Goal: Task Accomplishment & Management: Manage account settings

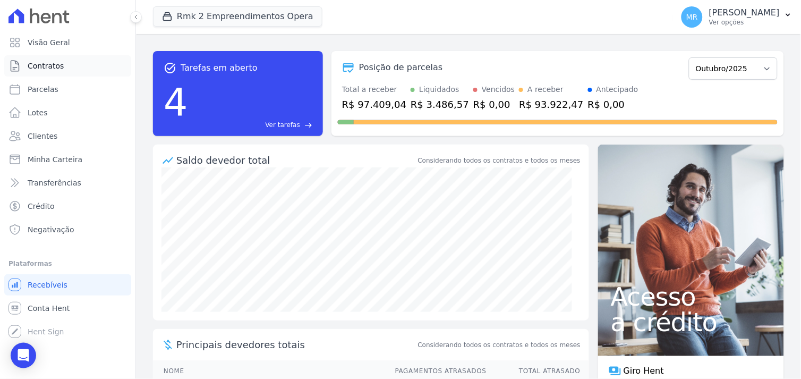
click at [50, 66] on span "Contratos" at bounding box center [46, 66] width 36 height 11
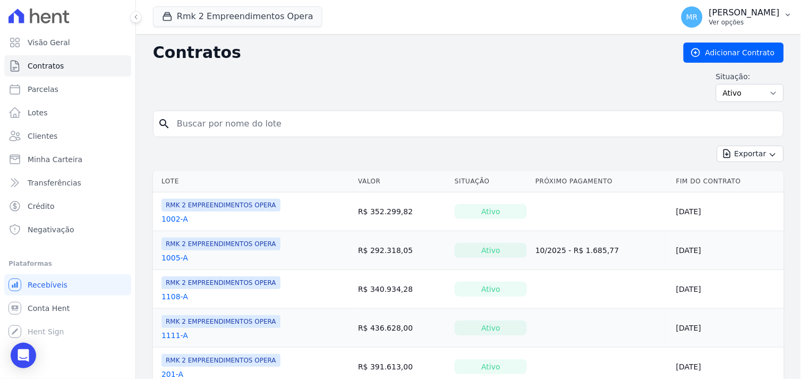
drag, startPoint x: 771, startPoint y: 13, endPoint x: 767, endPoint y: 19, distance: 7.2
click at [770, 13] on p "[PERSON_NAME]" at bounding box center [744, 12] width 71 height 11
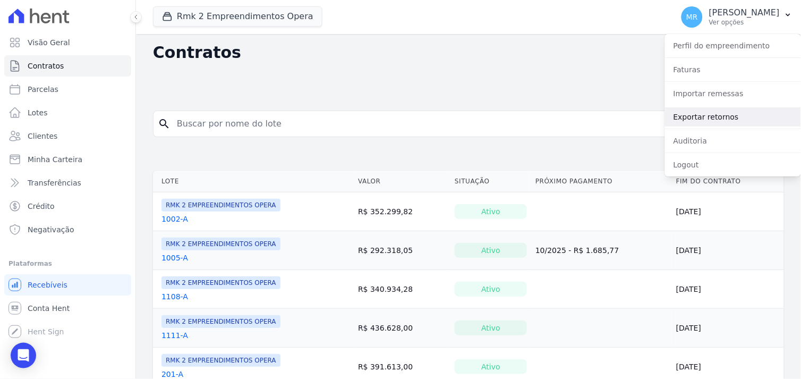
click at [719, 125] on link "Exportar retornos" at bounding box center [733, 116] width 136 height 19
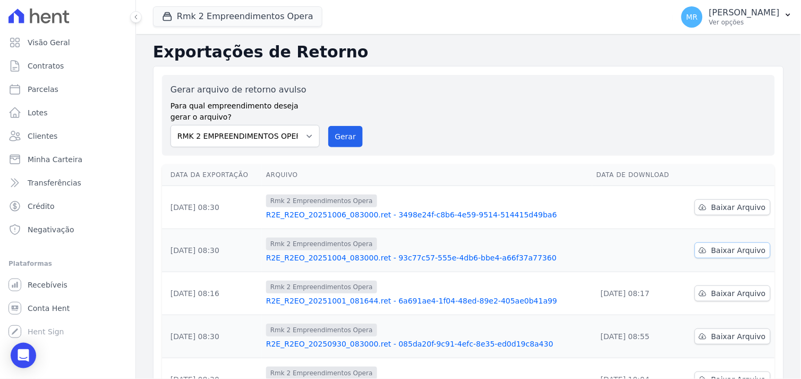
click at [711, 252] on span "Baixar Arquivo" at bounding box center [738, 250] width 55 height 11
drag, startPoint x: 484, startPoint y: 99, endPoint x: 465, endPoint y: 108, distance: 21.4
click at [481, 99] on div "Gerar arquivo de retorno avulso Para qual empreendimento deseja gerar o arquivo…" at bounding box center [468, 115] width 596 height 64
click at [725, 205] on span "Baixar Arquivo" at bounding box center [738, 207] width 55 height 11
click at [484, 131] on div "Gerar arquivo de retorno avulso Para qual empreendimento deseja gerar o arquivo…" at bounding box center [468, 115] width 596 height 64
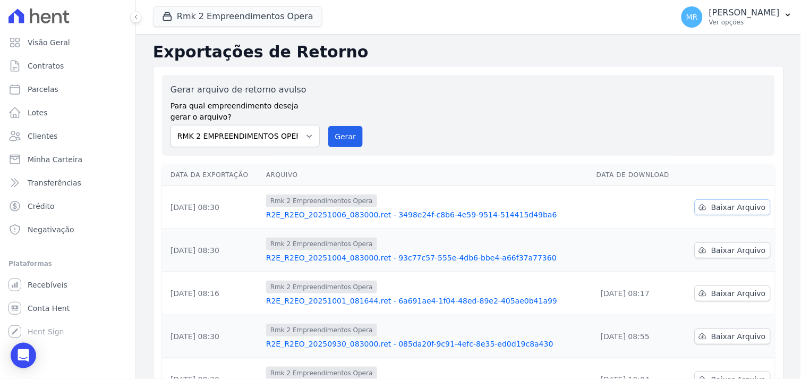
click at [711, 211] on span "Baixar Arquivo" at bounding box center [738, 207] width 55 height 11
click at [475, 167] on th "Arquivo" at bounding box center [427, 175] width 330 height 22
click at [724, 252] on span "Baixar Arquivo" at bounding box center [738, 250] width 55 height 11
drag, startPoint x: 479, startPoint y: 110, endPoint x: 425, endPoint y: 108, distance: 54.2
click at [468, 110] on div "Gerar arquivo de retorno avulso Para qual empreendimento deseja gerar o arquivo…" at bounding box center [468, 115] width 596 height 64
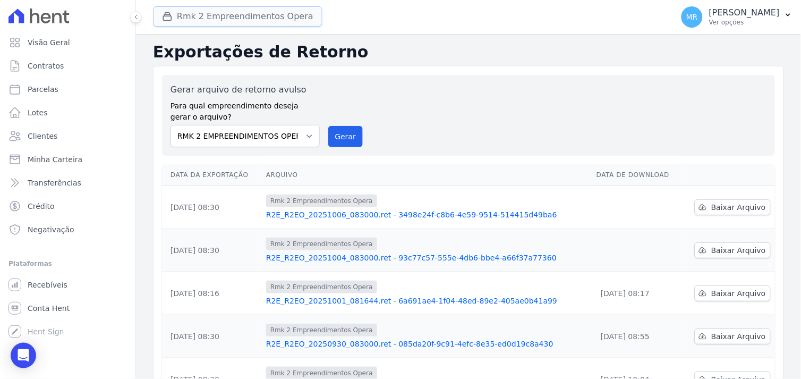
drag, startPoint x: 229, startPoint y: 18, endPoint x: 219, endPoint y: 28, distance: 13.9
click at [229, 18] on button "Rmk 2 Empreendimentos Opera" at bounding box center [237, 16] width 169 height 20
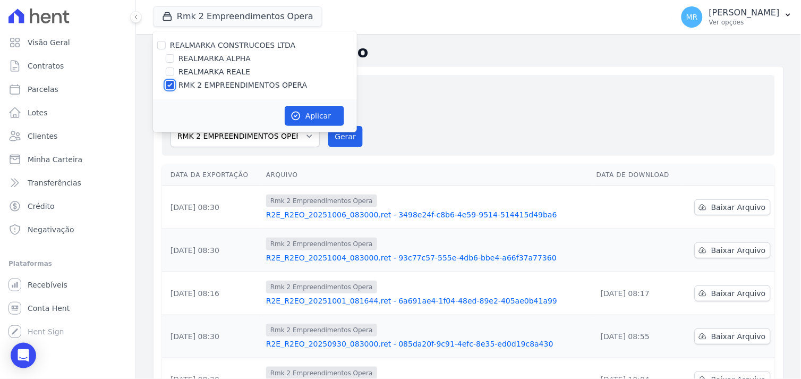
click at [167, 85] on input "RMK 2 EMPREENDIMENTOS OPERA" at bounding box center [170, 85] width 8 height 8
checkbox input "false"
click at [173, 72] on input "REALMARKA REALE" at bounding box center [170, 71] width 8 height 8
checkbox input "true"
click at [303, 115] on button "Aplicar" at bounding box center [314, 116] width 59 height 20
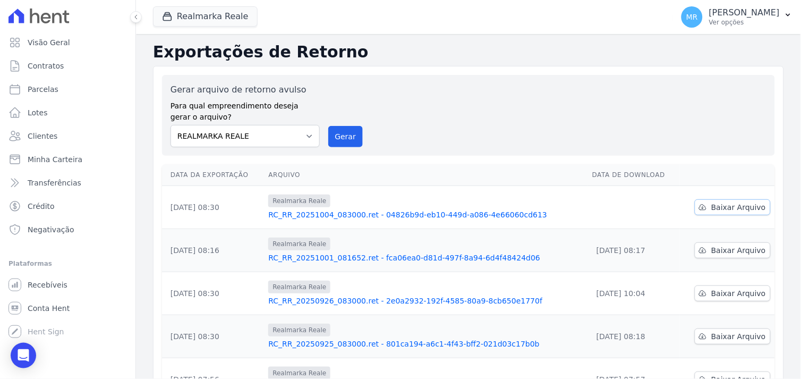
click at [714, 202] on span "Baixar Arquivo" at bounding box center [738, 207] width 55 height 11
click at [229, 20] on button "Realmarka [PERSON_NAME]" at bounding box center [205, 16] width 105 height 20
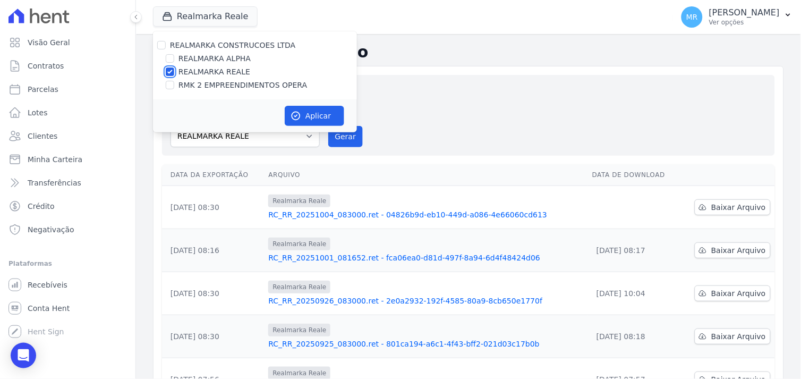
click at [172, 68] on input "REALMARKA REALE" at bounding box center [170, 71] width 8 height 8
checkbox input "false"
click at [173, 59] on input "REALMARKA ALPHA" at bounding box center [170, 58] width 8 height 8
checkbox input "true"
drag, startPoint x: 311, startPoint y: 114, endPoint x: 319, endPoint y: 119, distance: 9.6
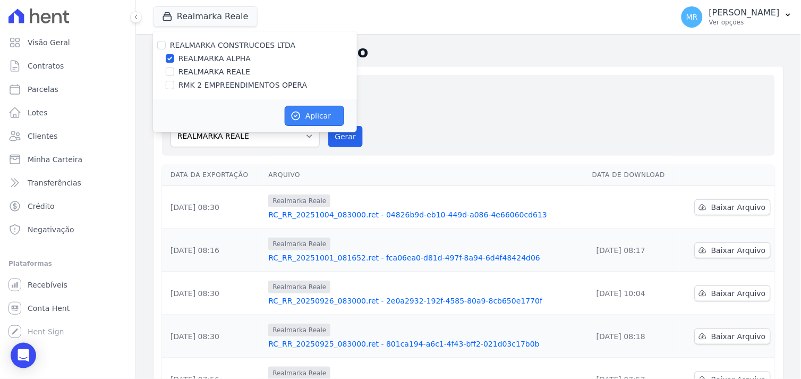
click at [312, 114] on button "Aplicar" at bounding box center [314, 116] width 59 height 20
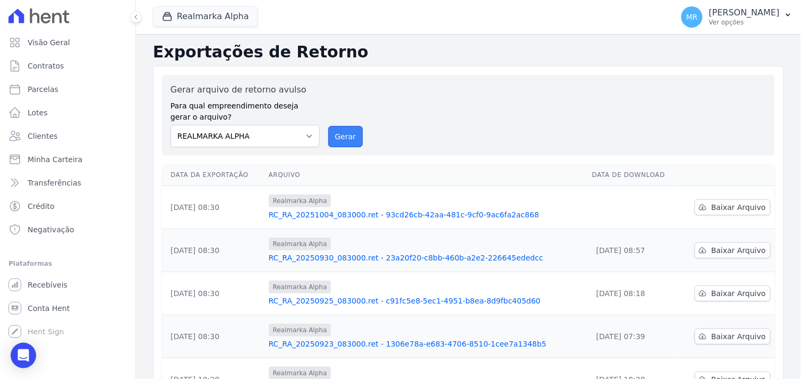
click at [344, 142] on button "Gerar" at bounding box center [345, 136] width 35 height 21
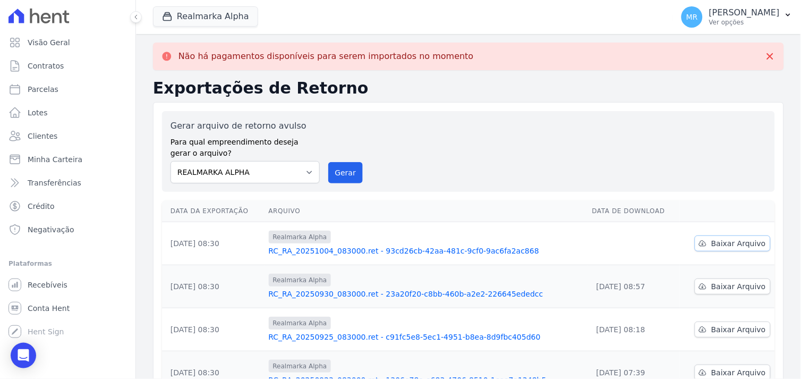
click at [730, 245] on span "Baixar Arquivo" at bounding box center [738, 243] width 55 height 11
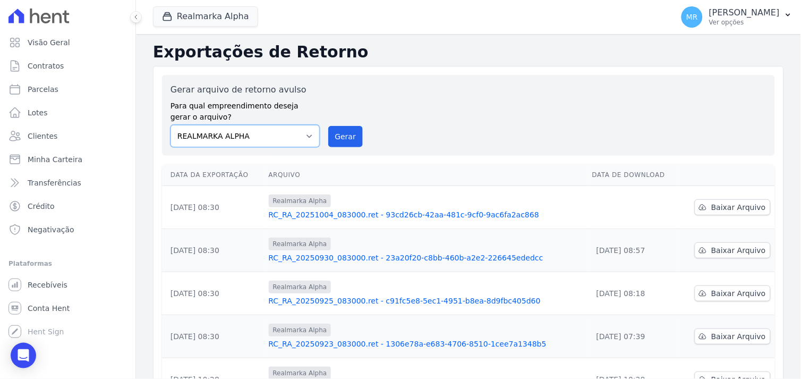
click at [293, 142] on select "REALMARKA ALPHA REALMARKA REALE RMK 2 EMPREENDIMENTOS OPERA" at bounding box center [244, 136] width 149 height 22
click at [712, 208] on span "Baixar Arquivo" at bounding box center [738, 207] width 55 height 11
click at [40, 162] on span "Minha Carteira" at bounding box center [55, 159] width 55 height 11
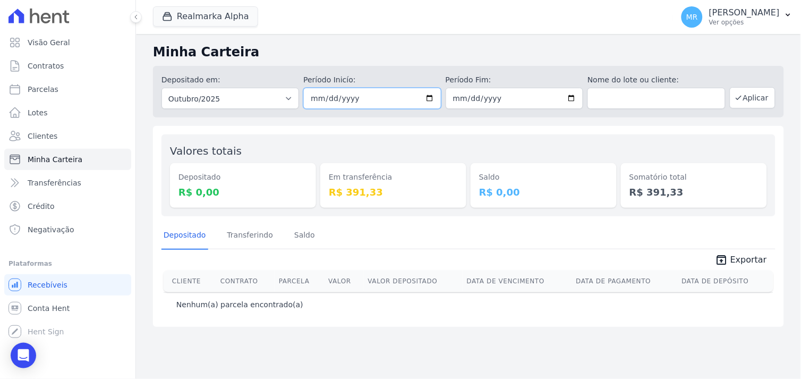
click at [428, 98] on input "[DATE]" at bounding box center [372, 98] width 138 height 21
click at [750, 98] on button "Aplicar" at bounding box center [753, 97] width 46 height 21
click at [210, 11] on button "Realmarka Alpha" at bounding box center [205, 16] width 105 height 20
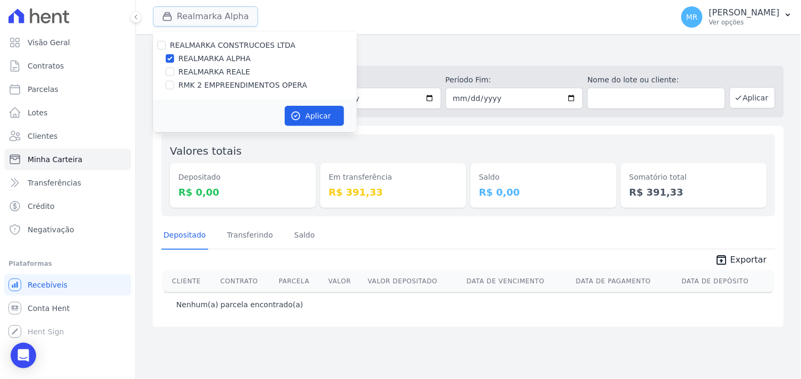
click at [209, 11] on button "Realmarka Alpha" at bounding box center [205, 16] width 105 height 20
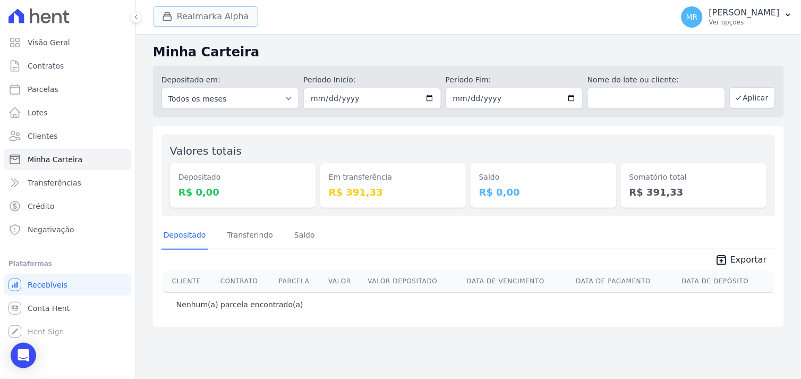
click at [209, 16] on button "Realmarka Alpha" at bounding box center [205, 16] width 105 height 20
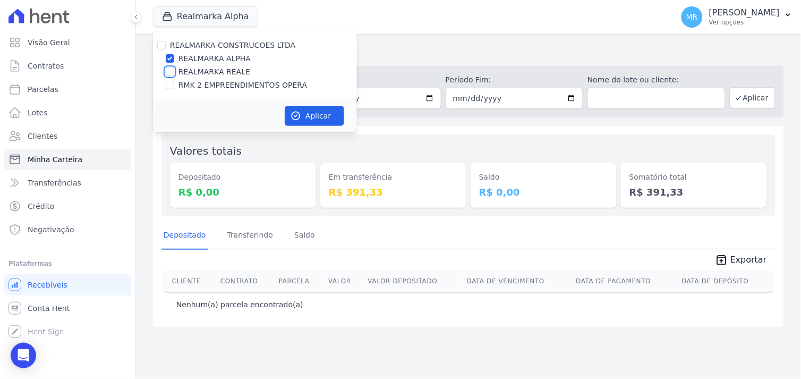
click at [171, 73] on input "REALMARKA REALE" at bounding box center [170, 71] width 8 height 8
checkbox input "true"
drag, startPoint x: 170, startPoint y: 58, endPoint x: 171, endPoint y: 77, distance: 18.6
click at [170, 59] on input "REALMARKA ALPHA" at bounding box center [170, 58] width 8 height 8
checkbox input "false"
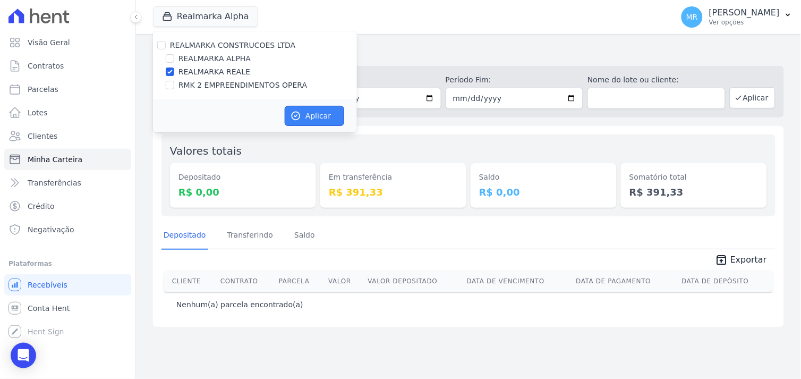
click at [306, 118] on button "Aplicar" at bounding box center [314, 116] width 59 height 20
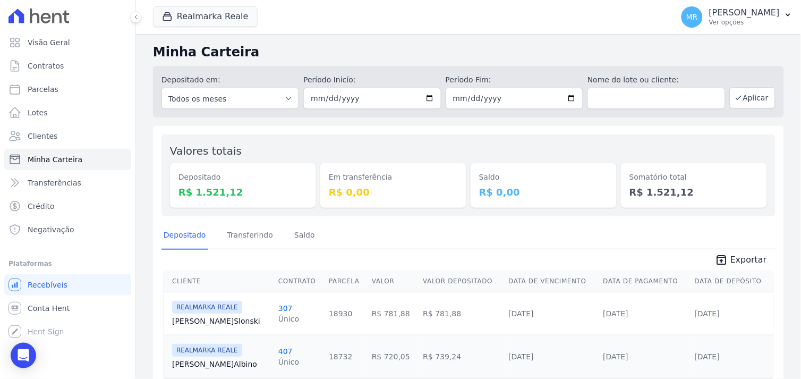
scroll to position [41, 0]
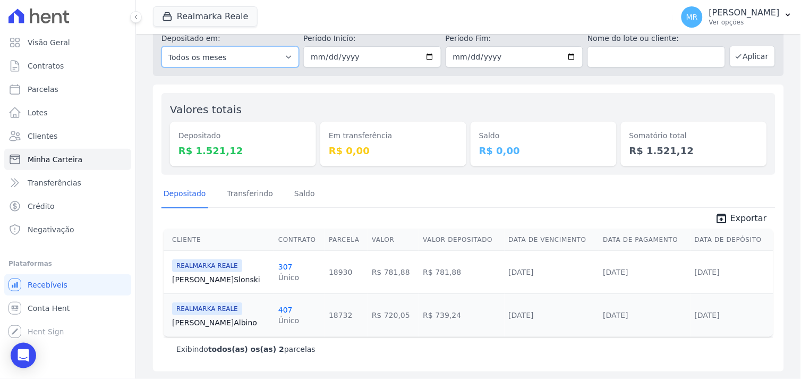
click at [285, 57] on select "Todos os meses Janeiro/2025 Fevereiro/2025 Março/2025 Abril/2025 Maio/2025 Junh…" at bounding box center [230, 56] width 138 height 21
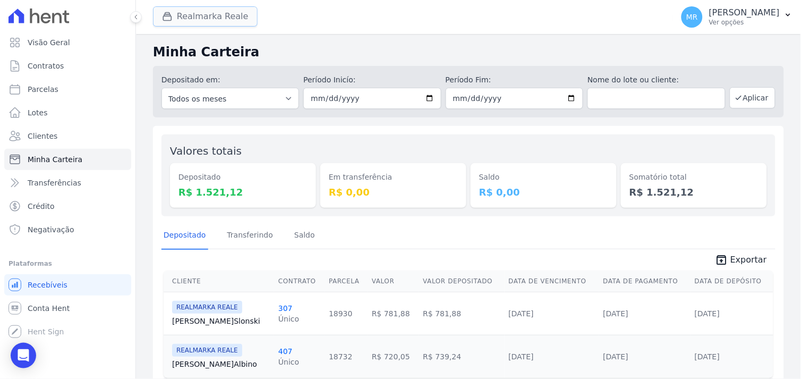
click at [208, 22] on button "Realmarka [PERSON_NAME]" at bounding box center [205, 16] width 105 height 20
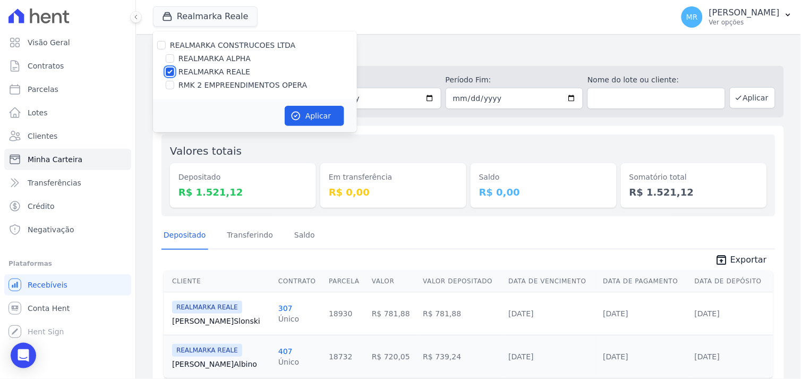
click at [171, 70] on input "REALMARKA REALE" at bounding box center [170, 71] width 8 height 8
checkbox input "false"
click at [173, 86] on input "RMK 2 EMPREENDIMENTOS OPERA" at bounding box center [170, 85] width 8 height 8
checkbox input "true"
click at [311, 114] on button "Aplicar" at bounding box center [314, 116] width 59 height 20
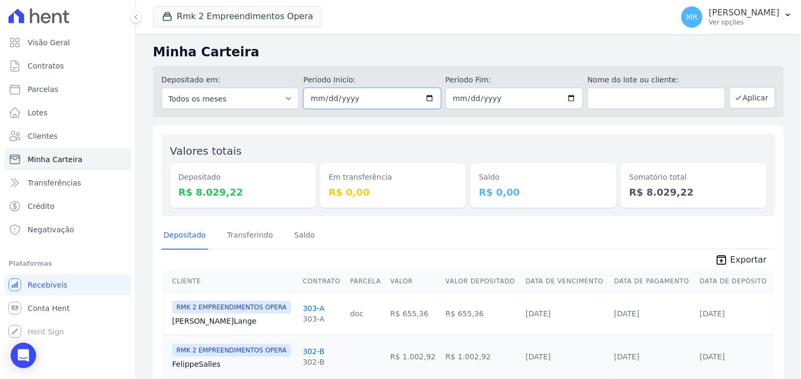
click at [421, 94] on input "[DATE]" at bounding box center [372, 98] width 138 height 21
type input "2025-10-04"
click at [736, 101] on button "Aplicar" at bounding box center [753, 97] width 46 height 21
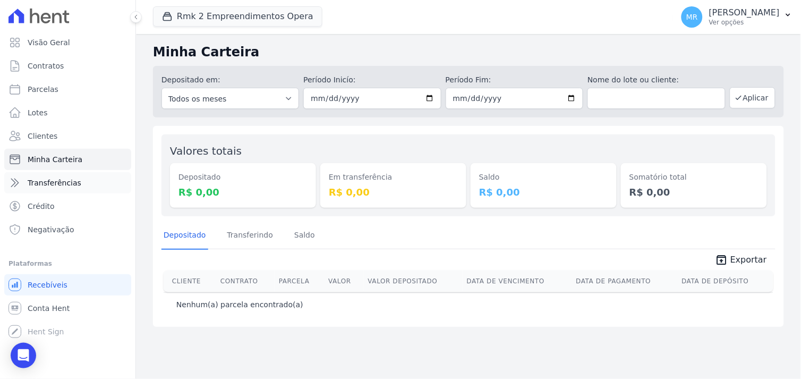
click at [58, 181] on span "Transferências" at bounding box center [55, 182] width 54 height 11
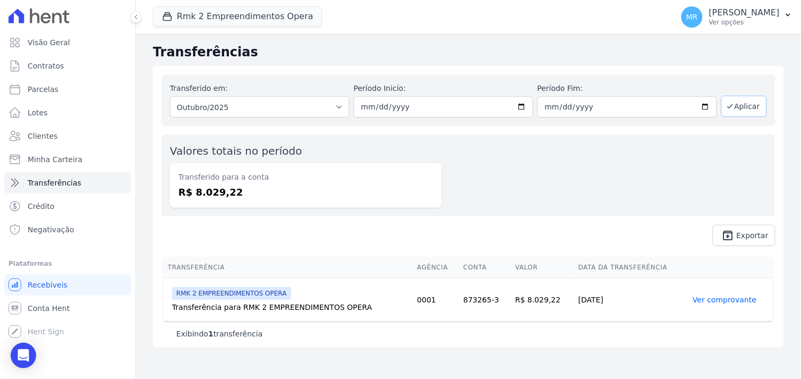
click at [745, 105] on button "Aplicar" at bounding box center [744, 106] width 46 height 21
click at [276, 19] on button "Rmk 2 Empreendimentos Opera" at bounding box center [237, 16] width 169 height 20
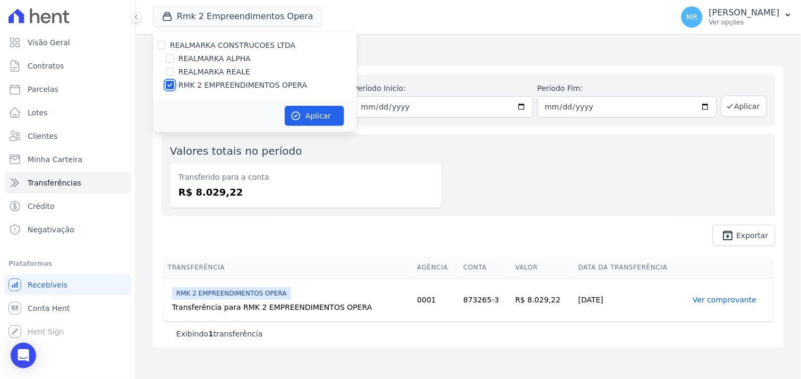
click at [170, 84] on input "RMK 2 EMPREENDIMENTOS OPERA" at bounding box center [170, 85] width 8 height 8
checkbox input "false"
click at [168, 73] on input "REALMARKA REALE" at bounding box center [170, 71] width 8 height 8
checkbox input "true"
click at [307, 114] on button "Aplicar" at bounding box center [314, 116] width 59 height 20
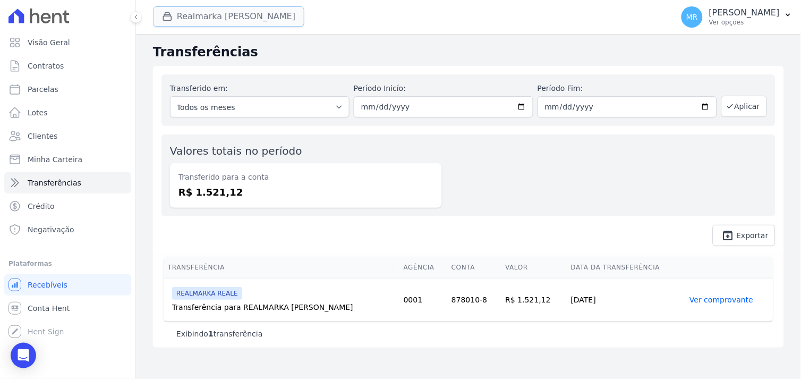
click at [192, 19] on button "Realmarka [PERSON_NAME]" at bounding box center [228, 16] width 151 height 20
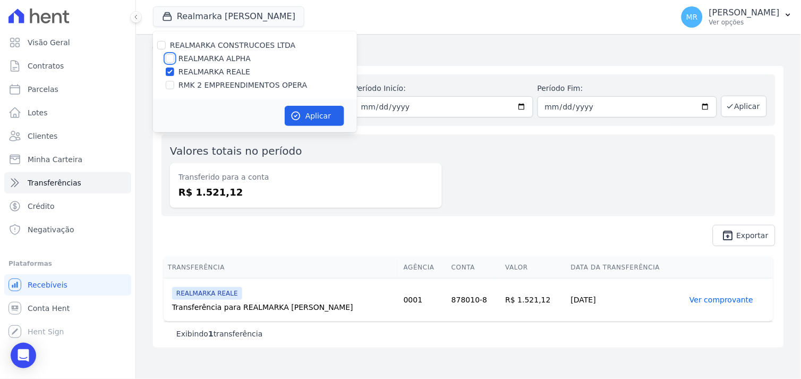
click at [172, 57] on input "REALMARKA ALPHA" at bounding box center [170, 58] width 8 height 8
checkbox input "true"
click at [167, 73] on input "REALMARKA REALE" at bounding box center [170, 71] width 8 height 8
checkbox input "false"
click at [319, 117] on button "Aplicar" at bounding box center [314, 116] width 59 height 20
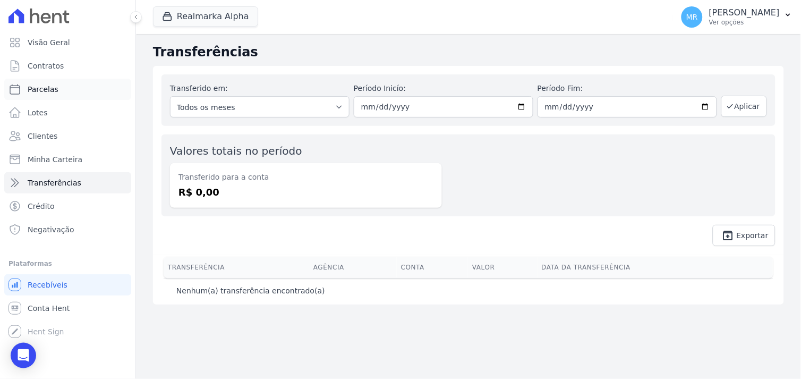
click at [42, 92] on span "Parcelas" at bounding box center [43, 89] width 31 height 11
select select
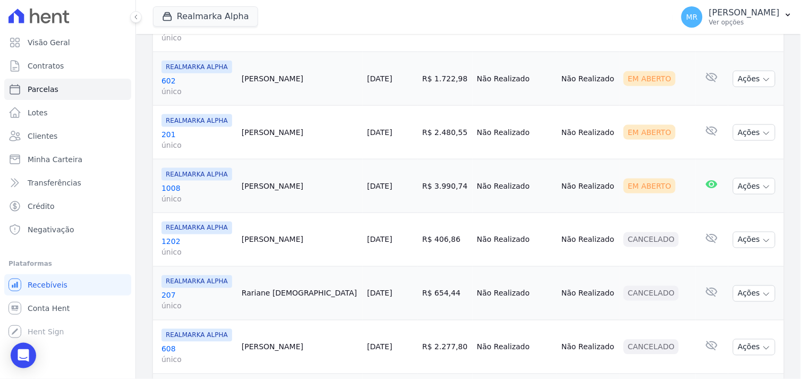
scroll to position [1325, 0]
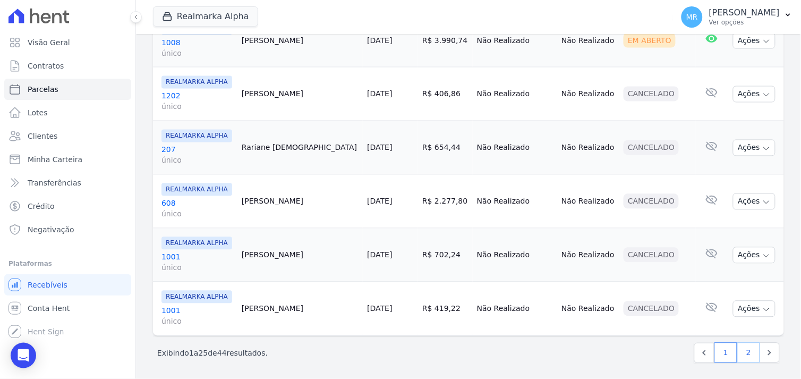
click at [737, 353] on link "2" at bounding box center [748, 352] width 23 height 20
select select
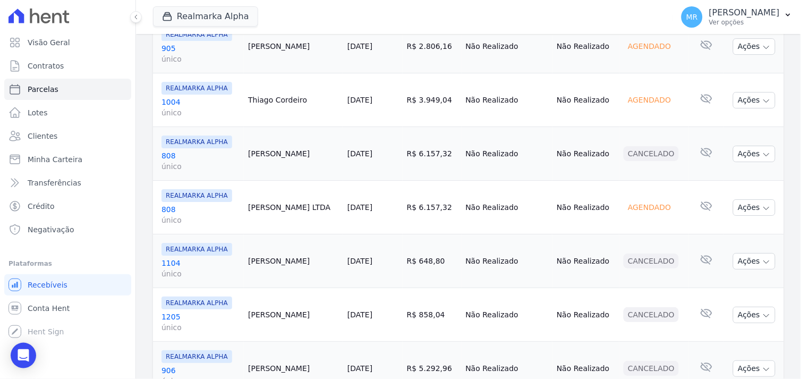
scroll to position [1002, 0]
